Goal: Task Accomplishment & Management: Complete application form

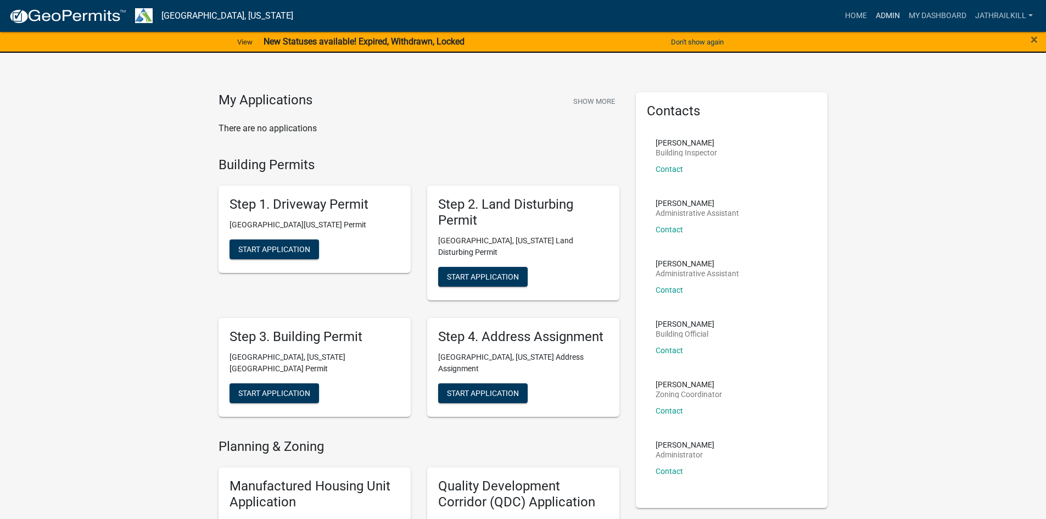
click at [886, 18] on link "Admin" at bounding box center [887, 15] width 33 height 21
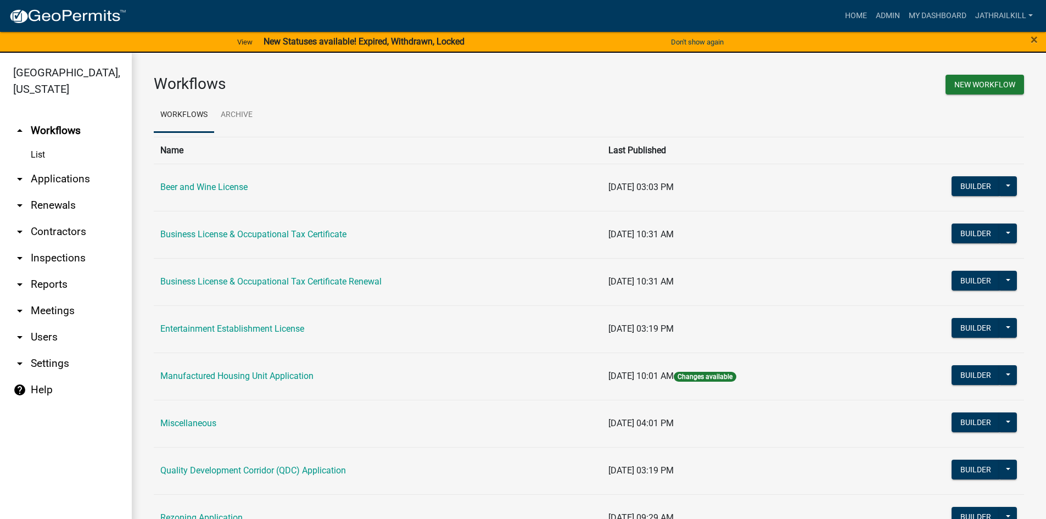
click at [73, 166] on link "arrow_drop_down Applications" at bounding box center [66, 179] width 132 height 26
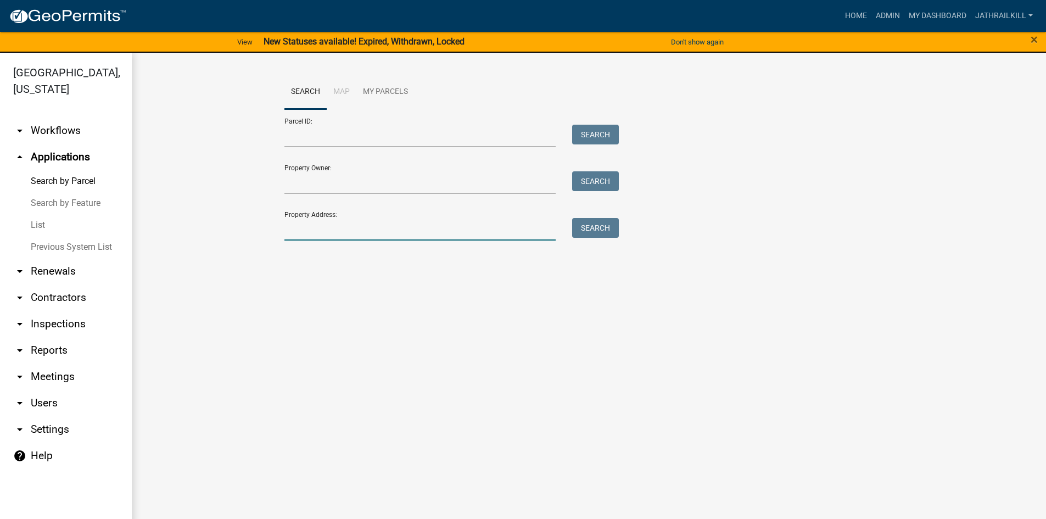
drag, startPoint x: 380, startPoint y: 224, endPoint x: 374, endPoint y: 215, distance: 11.6
click at [380, 223] on input "Property Address:" at bounding box center [420, 229] width 272 height 23
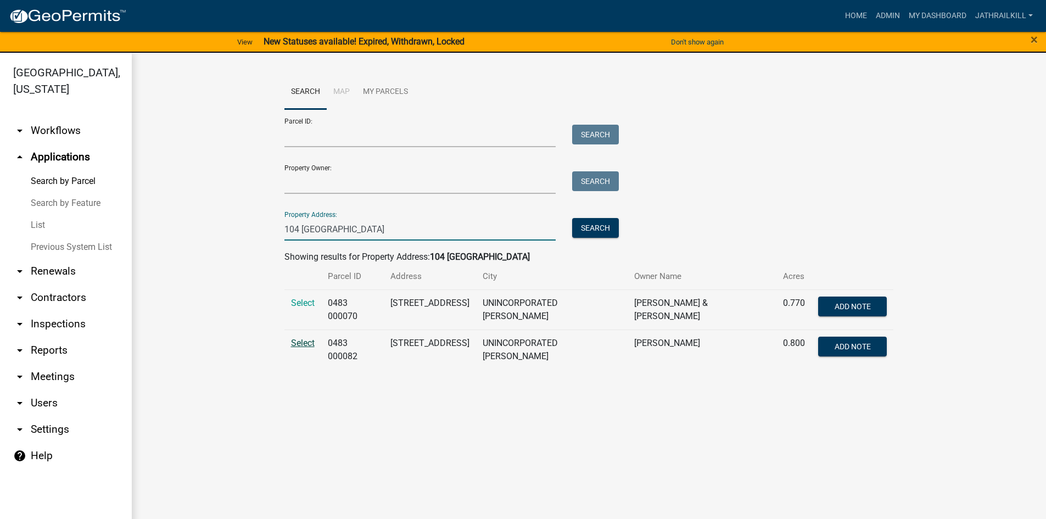
type input "104 [GEOGRAPHIC_DATA]"
click at [297, 339] on span "Select" at bounding box center [303, 343] width 24 height 10
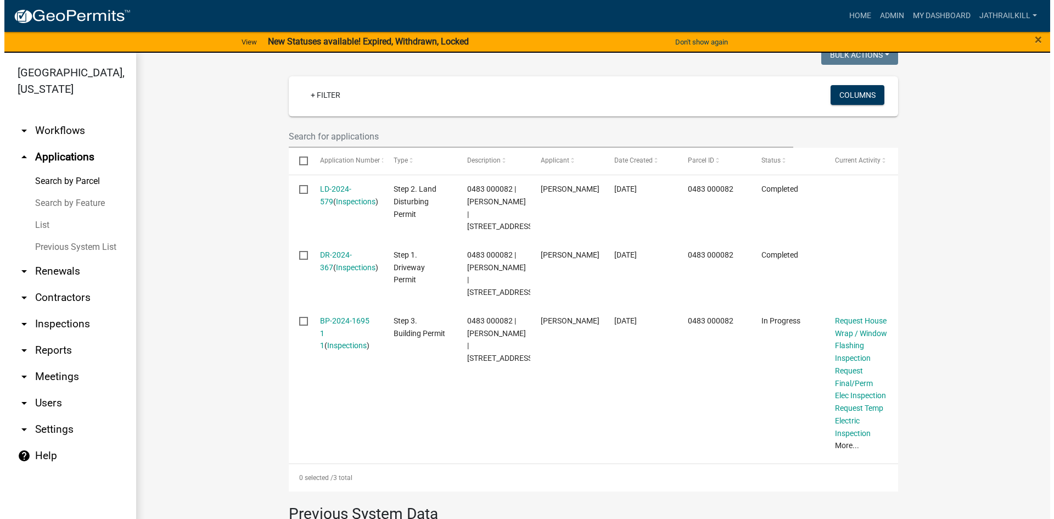
scroll to position [321, 0]
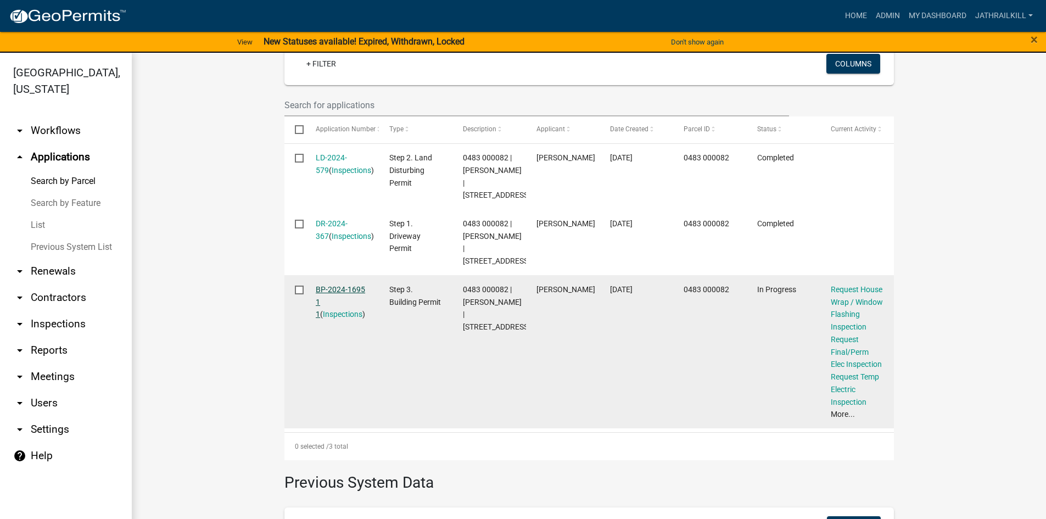
click at [351, 311] on link "BP-2024-1695 1 1" at bounding box center [340, 302] width 49 height 34
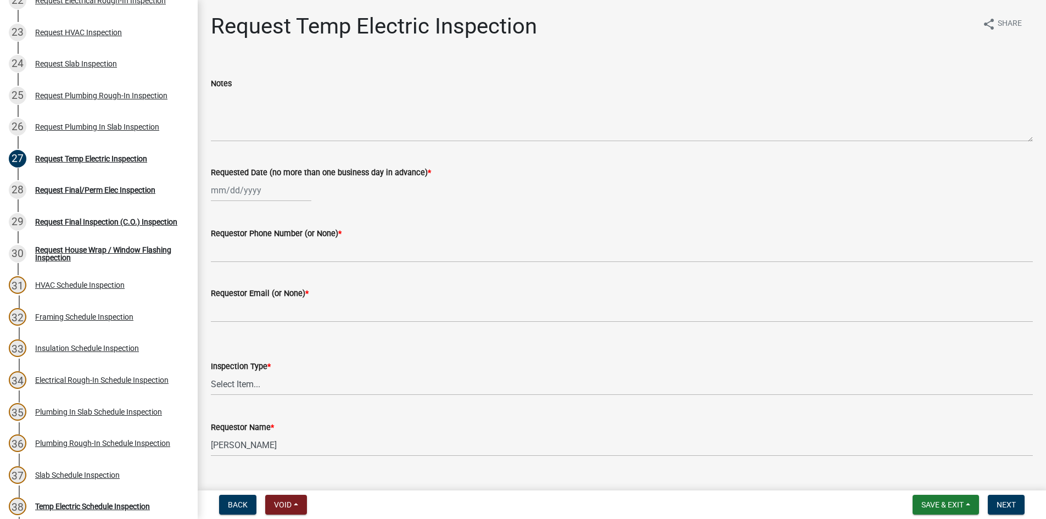
scroll to position [823, 0]
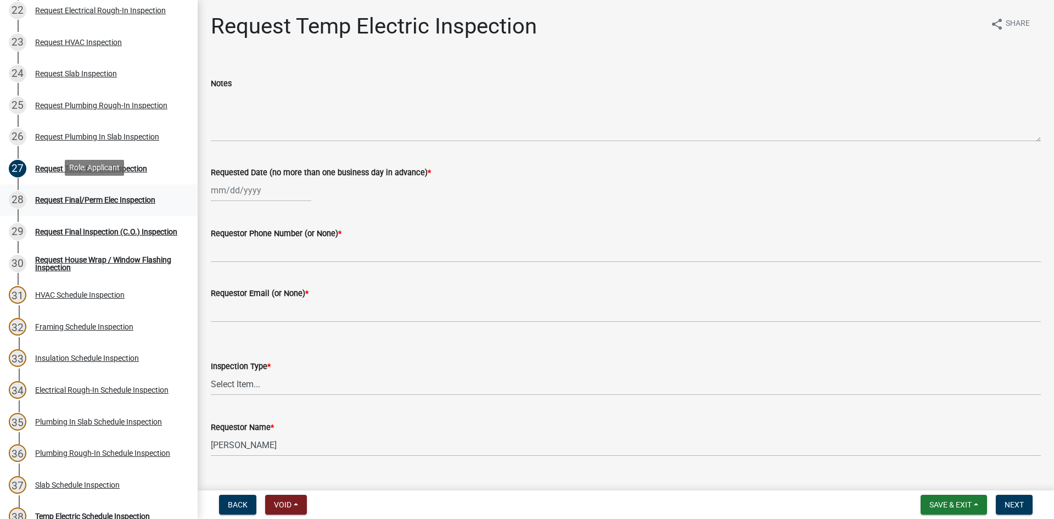
click at [139, 192] on div "28 Request Final/Perm Elec Inspection" at bounding box center [94, 200] width 171 height 18
select select "8"
select select "2025"
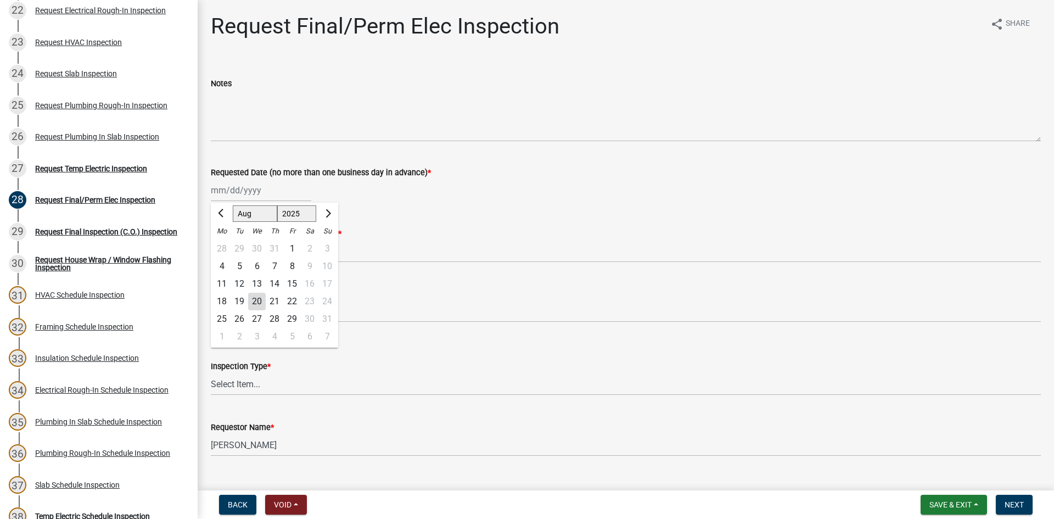
click at [251, 193] on div "[PERSON_NAME] Feb Mar Apr [PERSON_NAME][DATE] Oct Nov [DATE] 1526 1527 1528 152…" at bounding box center [261, 190] width 100 height 23
click at [254, 303] on div "20" at bounding box center [257, 302] width 18 height 18
type input "[DATE]"
click at [250, 266] on wm-data-entity-input "Requestor Phone Number (or None) *" at bounding box center [626, 241] width 830 height 60
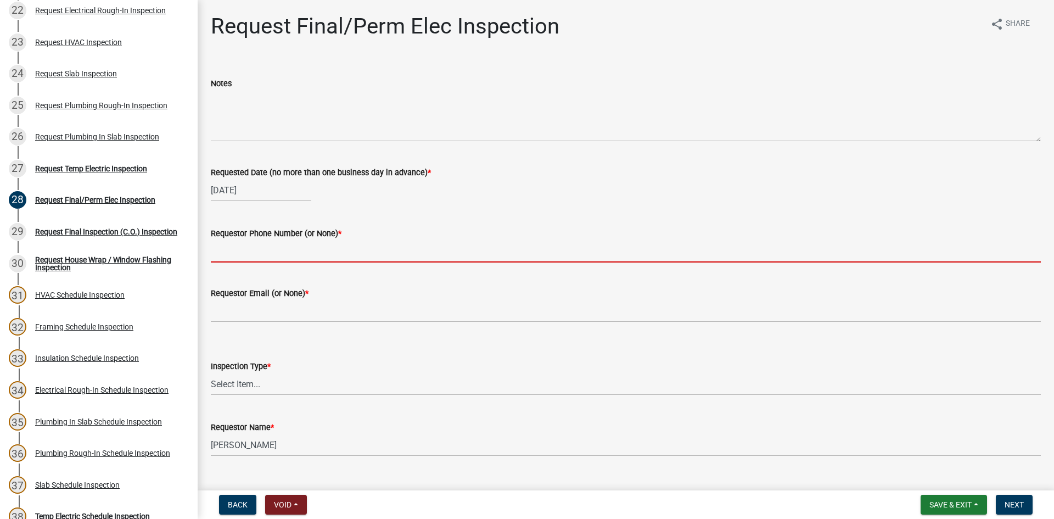
click at [300, 247] on input "Requestor Phone Number (or None) *" at bounding box center [626, 251] width 830 height 23
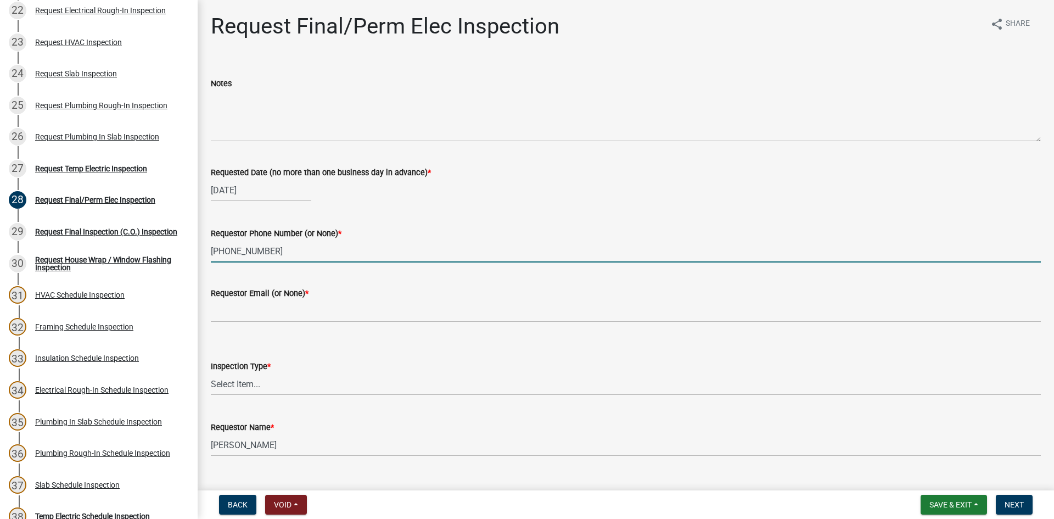
type input "[PHONE_NUMBER]"
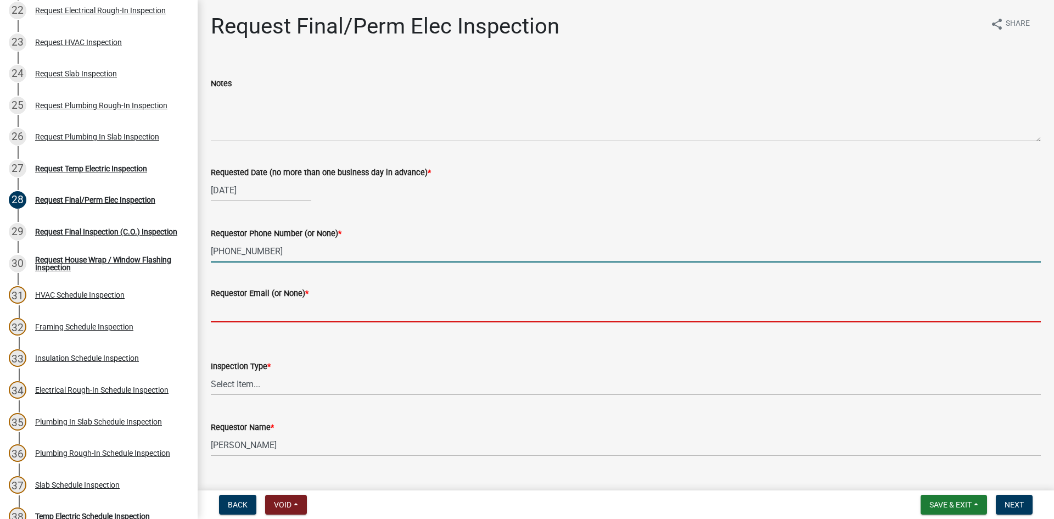
click at [348, 318] on input "Requestor Email (or None) *" at bounding box center [626, 311] width 830 height 23
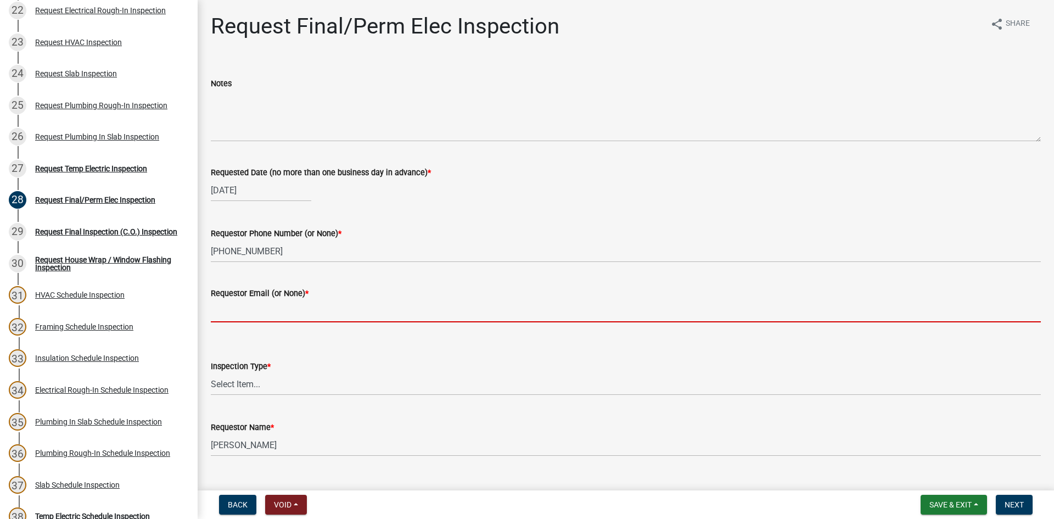
type input "None"
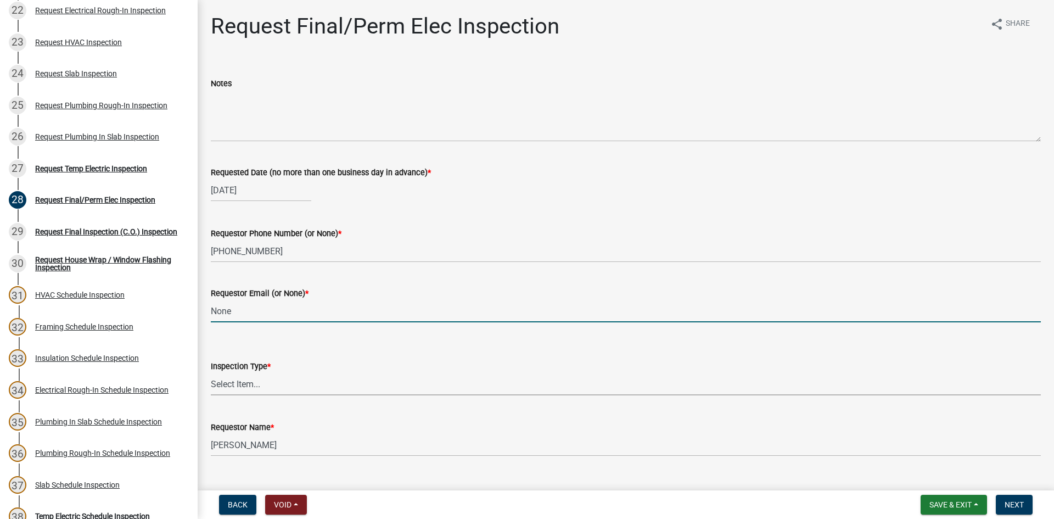
click at [324, 379] on select "Select Item... Final/Permanent Electrical" at bounding box center [626, 384] width 830 height 23
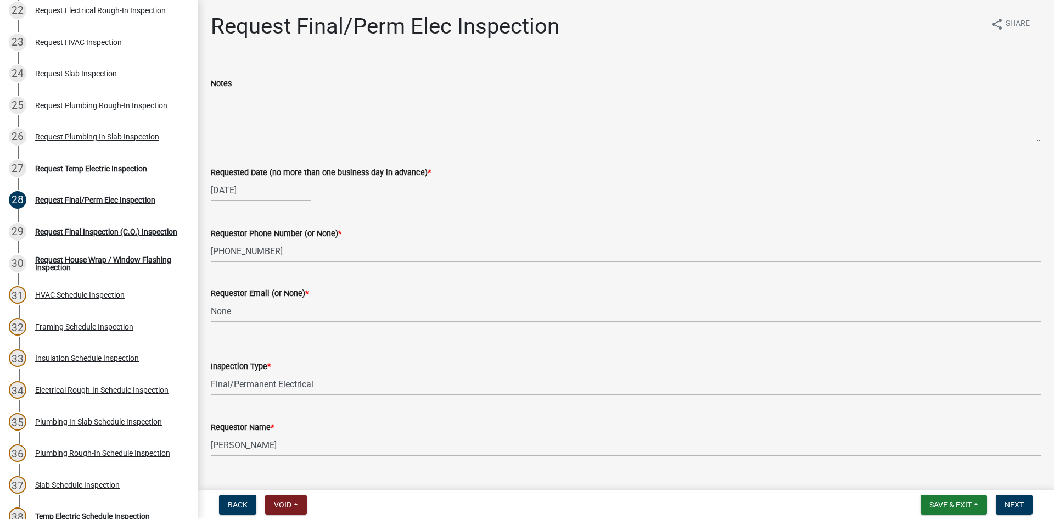
click at [211, 373] on select "Select Item... Final/Permanent Electrical" at bounding box center [626, 384] width 830 height 23
select select "15602396-5ec3-4d50-b7ba-128f4fe7a0c1"
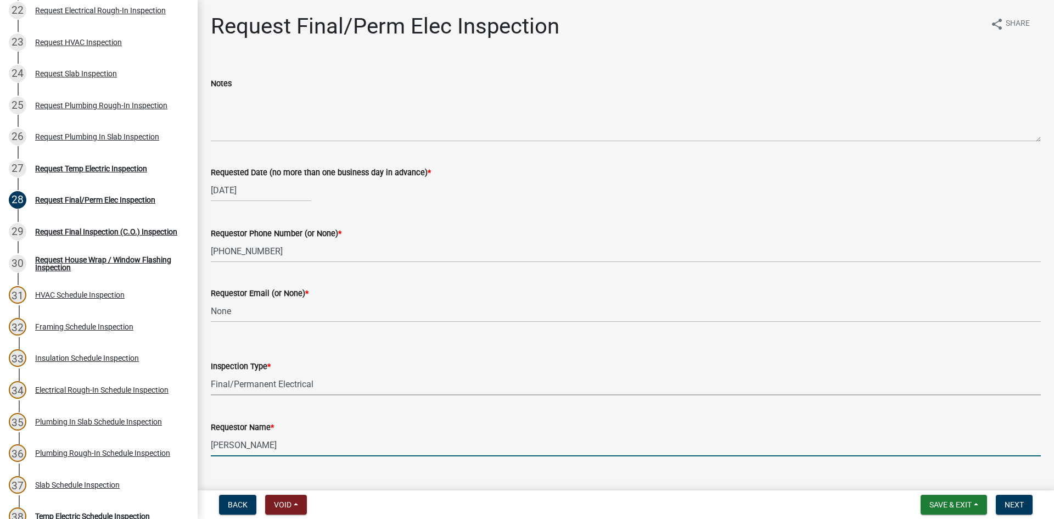
click at [329, 450] on input "[PERSON_NAME]" at bounding box center [626, 445] width 830 height 23
click at [328, 450] on input "[PERSON_NAME]" at bounding box center [626, 445] width 830 height 23
type input "[PERSON_NAME]"
click at [1015, 500] on span "Next" at bounding box center [1013, 504] width 19 height 9
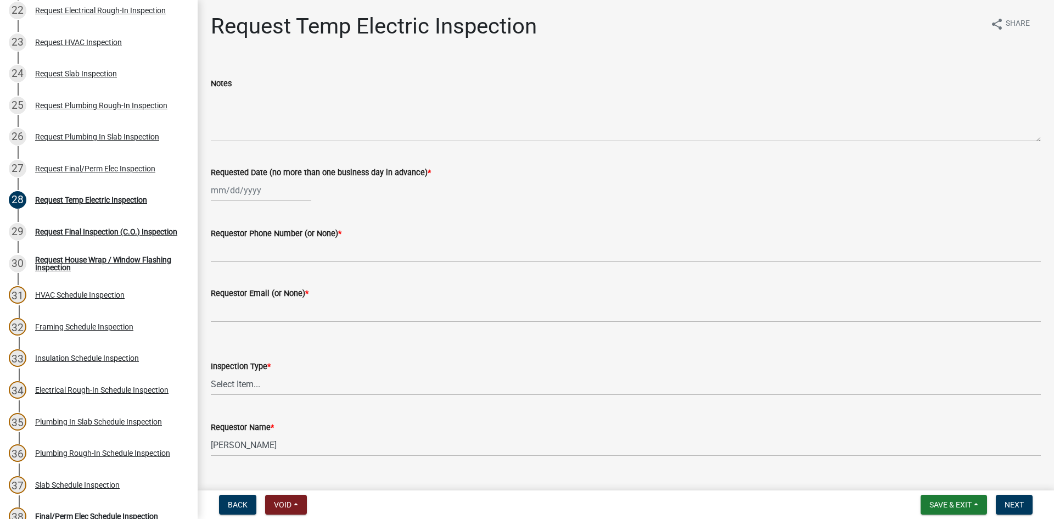
click at [964, 492] on nav "Back Void Withdraw Lock Expire Void Save & Exit Save Save & Exit Next" at bounding box center [626, 504] width 856 height 29
click at [965, 499] on button "Save & Exit" at bounding box center [953, 505] width 66 height 20
drag, startPoint x: 933, startPoint y: 475, endPoint x: 925, endPoint y: 475, distance: 7.2
click at [928, 475] on button "Save & Exit" at bounding box center [943, 476] width 88 height 26
